Goal: Task Accomplishment & Management: Manage account settings

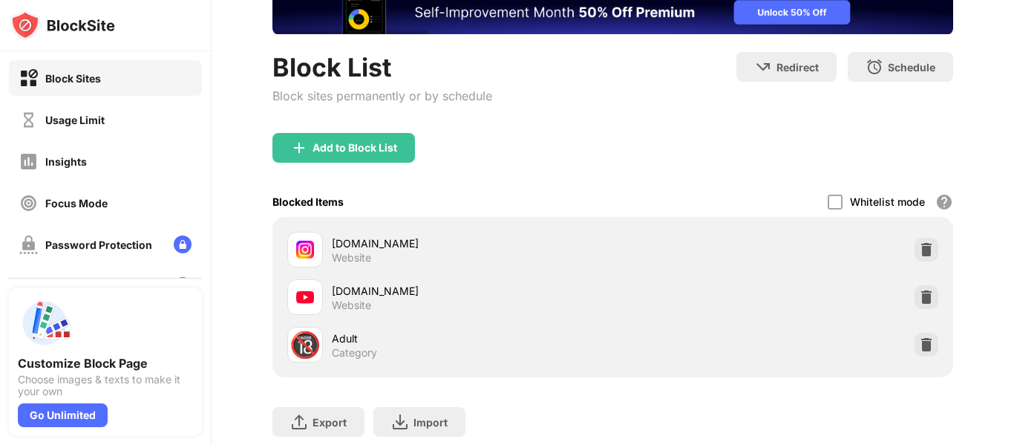
scroll to position [124, 0]
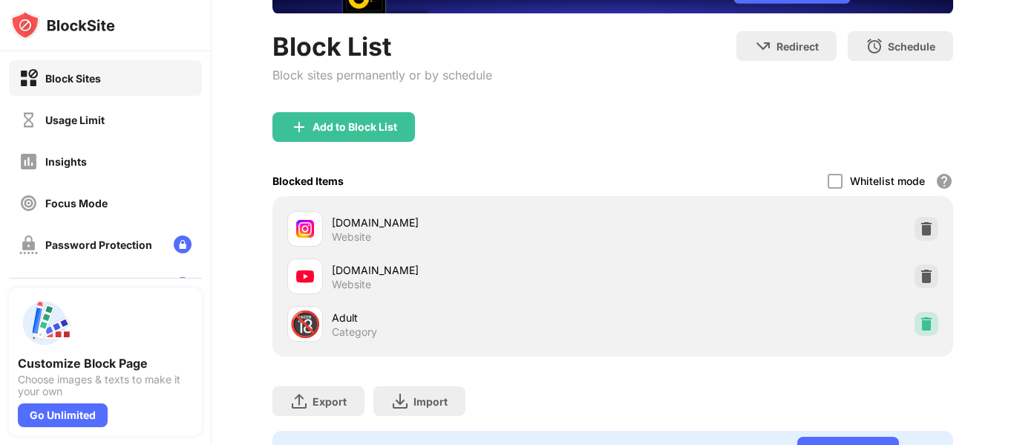
click at [918, 316] on div at bounding box center [927, 324] width 24 height 24
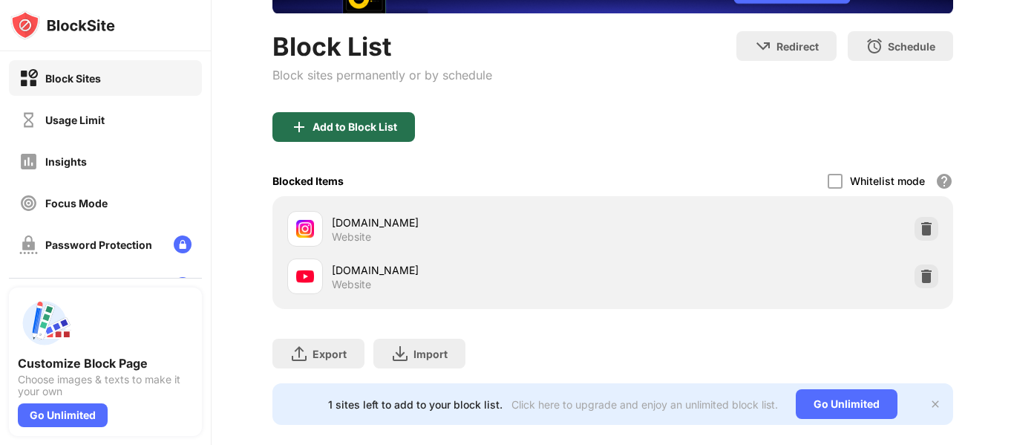
click at [406, 126] on div "Add to Block List" at bounding box center [344, 127] width 143 height 30
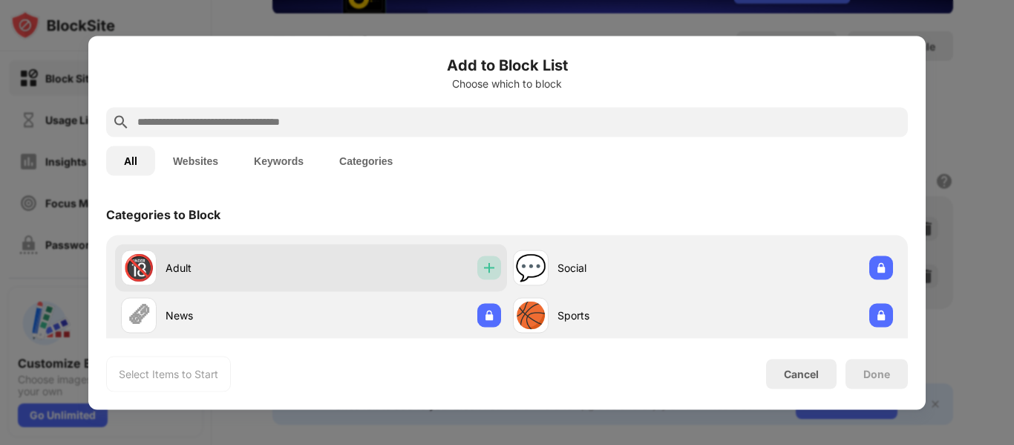
click at [484, 267] on img at bounding box center [489, 267] width 15 height 15
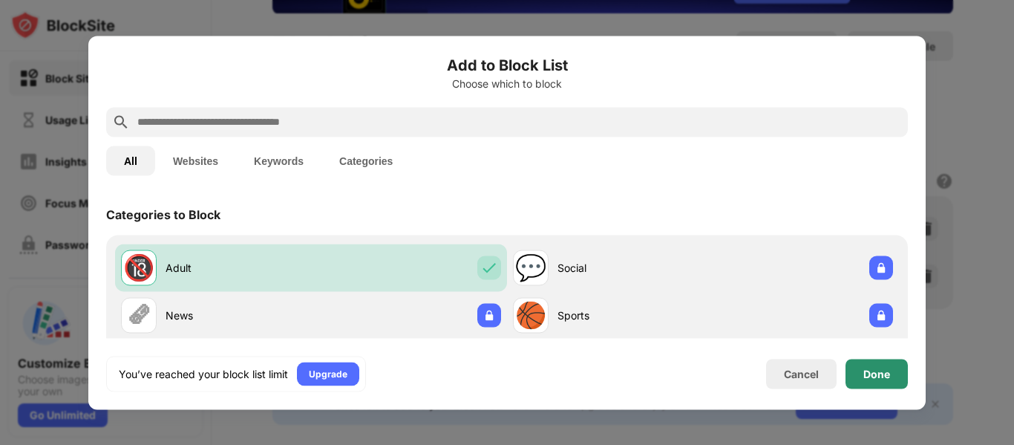
click at [868, 368] on div "Done" at bounding box center [877, 374] width 27 height 12
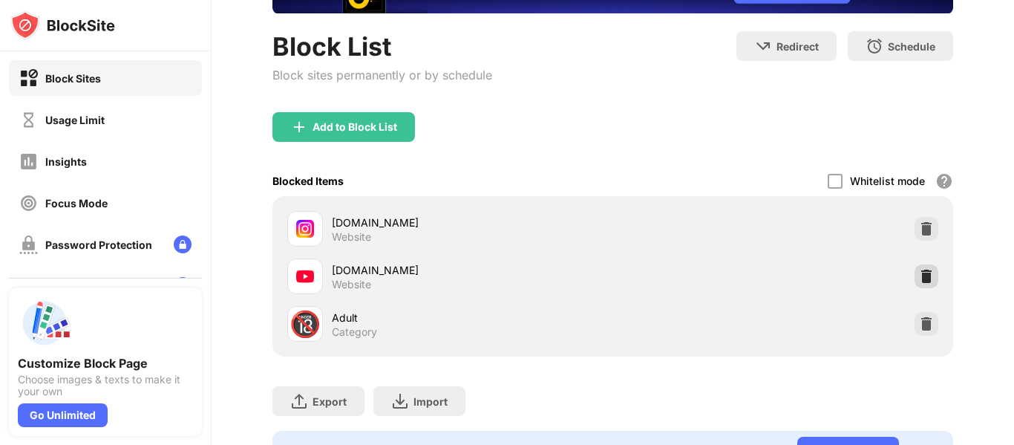
click at [919, 272] on img at bounding box center [926, 276] width 15 height 15
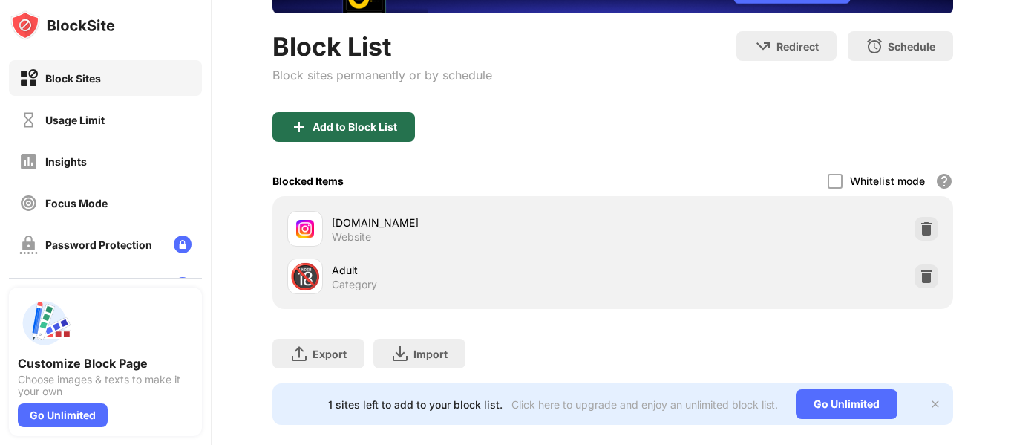
click at [366, 126] on div "Add to Block List" at bounding box center [355, 127] width 85 height 12
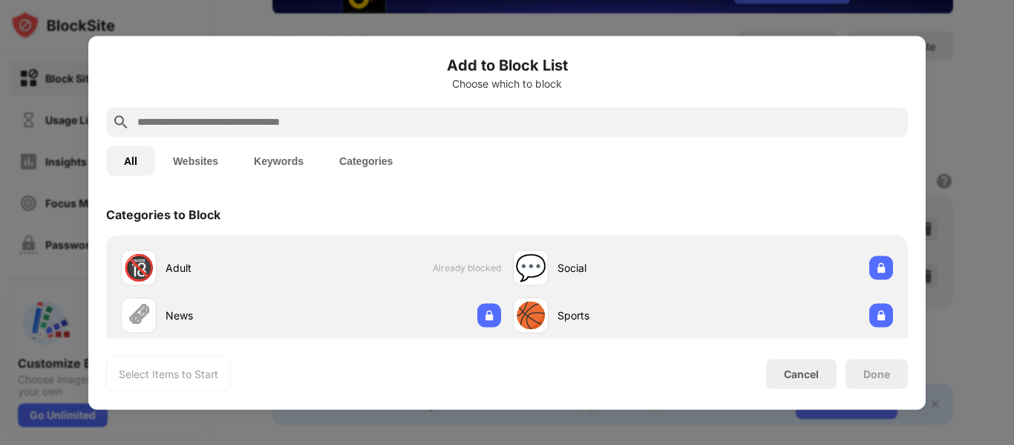
click at [399, 125] on input "text" at bounding box center [519, 122] width 766 height 18
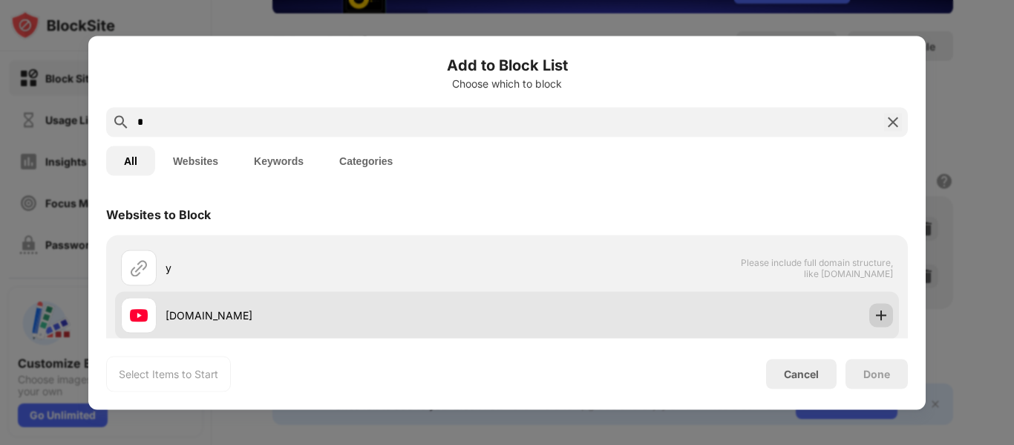
type input "*"
click at [879, 314] on div at bounding box center [882, 315] width 24 height 24
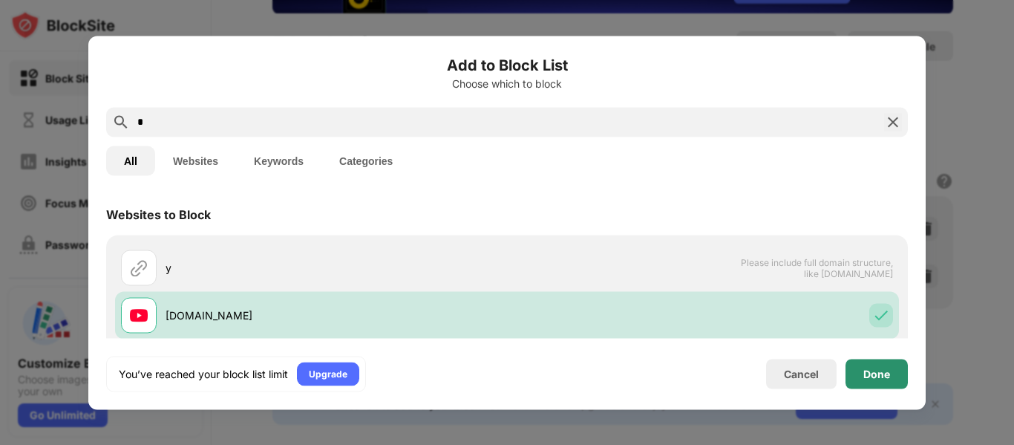
click at [869, 376] on div "Done" at bounding box center [877, 374] width 27 height 12
